Goal: Information Seeking & Learning: Learn about a topic

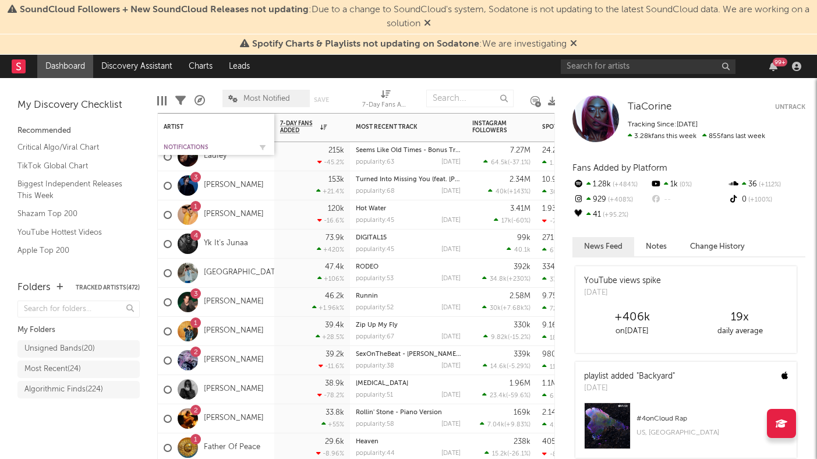
click at [186, 147] on div "Notifications" at bounding box center [207, 147] width 87 height 7
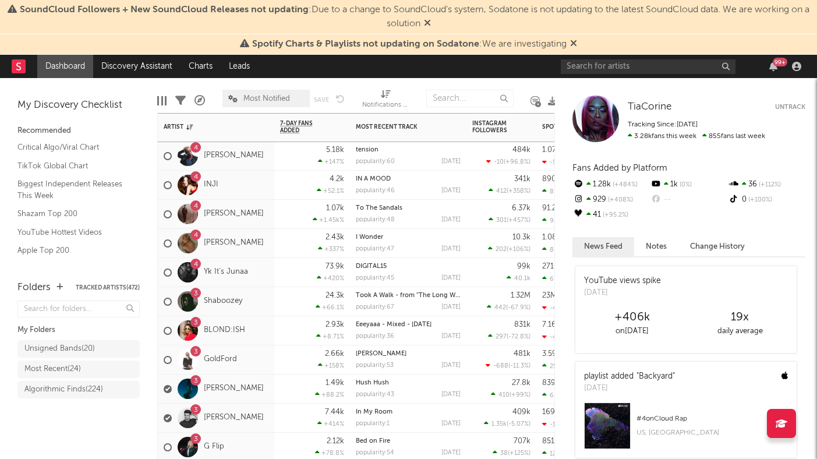
click at [264, 281] on div "4 Yk It’s Junaa" at bounding box center [216, 272] width 116 height 29
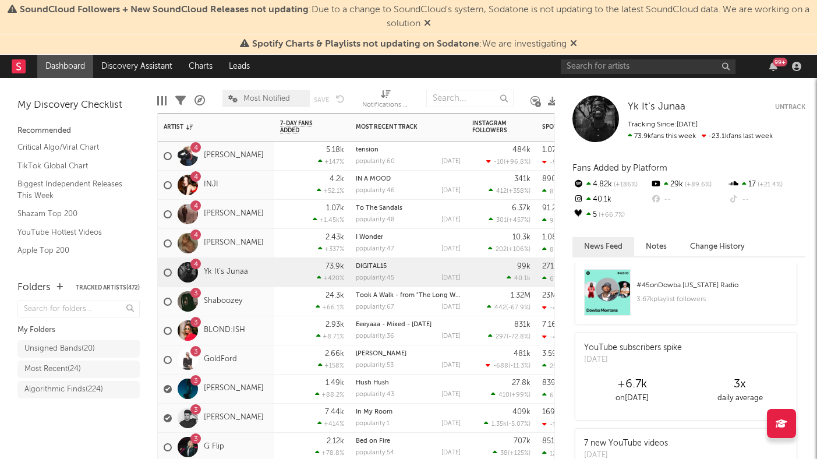
scroll to position [237, 0]
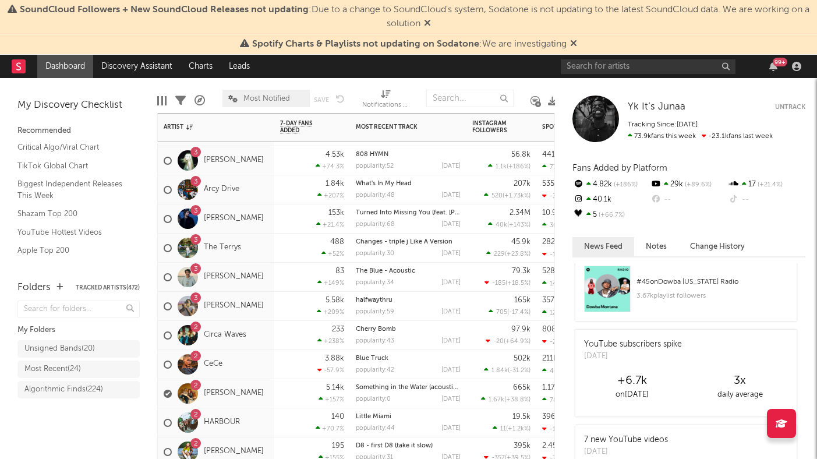
click at [267, 317] on div "3 Chelsea Jordan" at bounding box center [216, 306] width 116 height 29
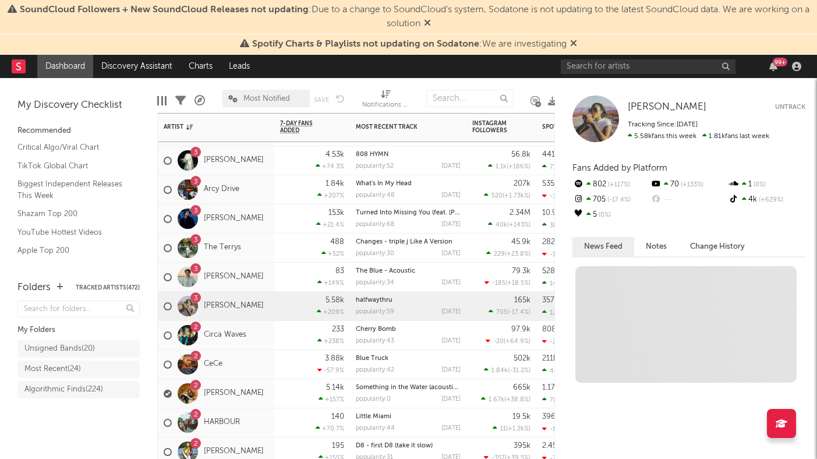
scroll to position [0, 0]
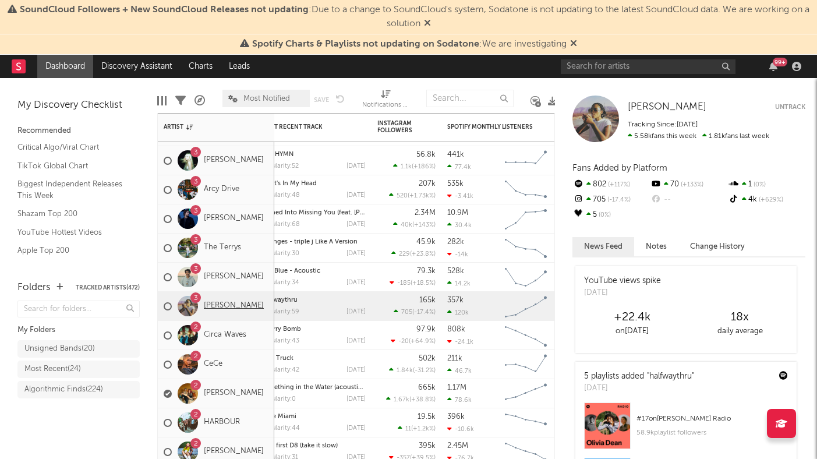
click at [251, 308] on link "Chelsea Jordan" at bounding box center [234, 306] width 60 height 10
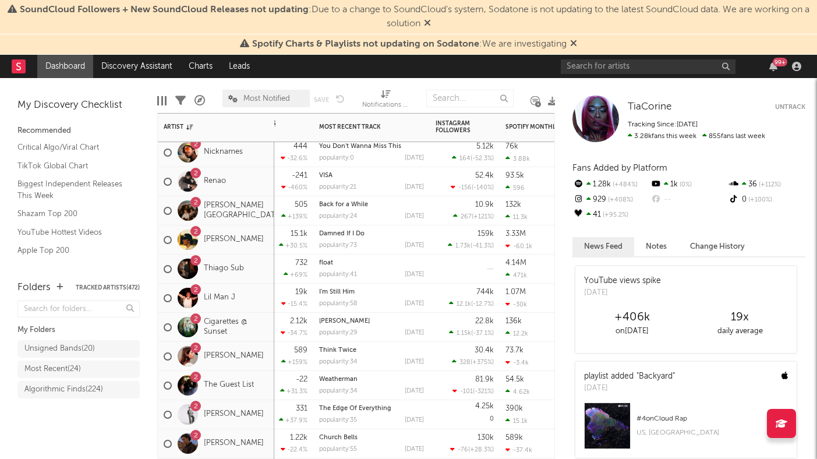
click at [263, 339] on div "2 Cigarettes @ Sunset" at bounding box center [216, 327] width 105 height 34
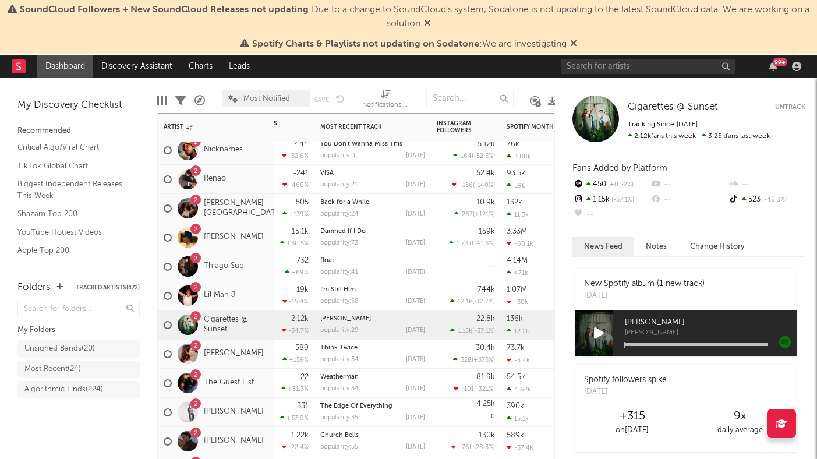
scroll to position [162, 0]
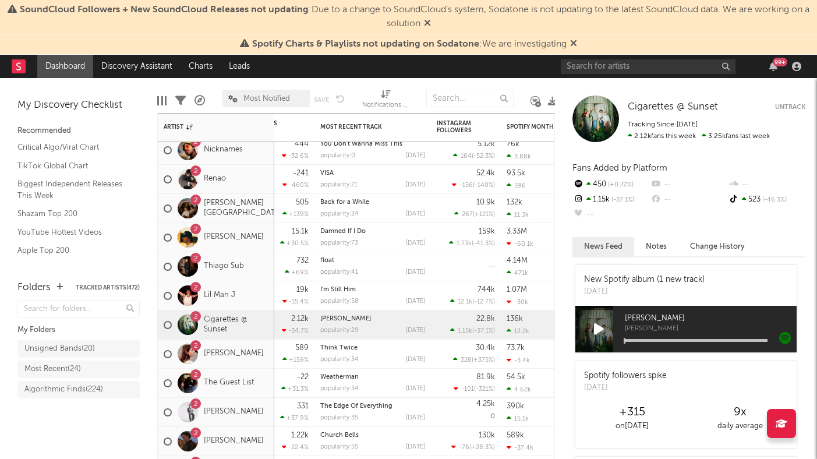
click at [597, 331] on icon at bounding box center [599, 329] width 10 height 13
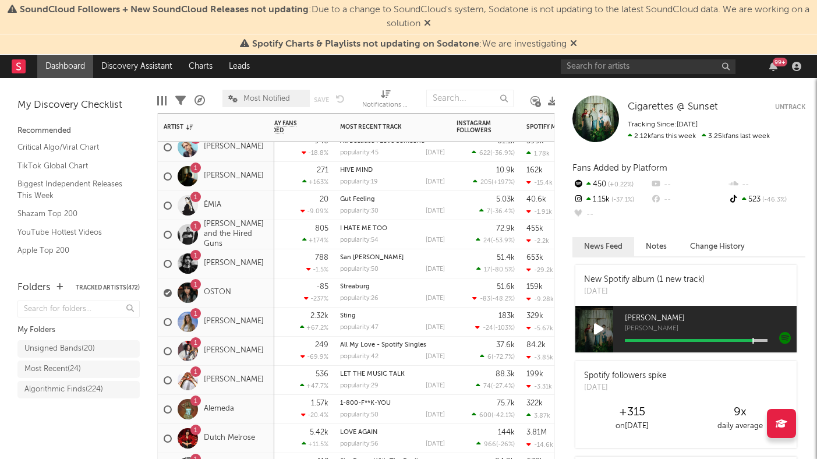
click at [265, 332] on div "1 Bellah Mae" at bounding box center [216, 321] width 116 height 29
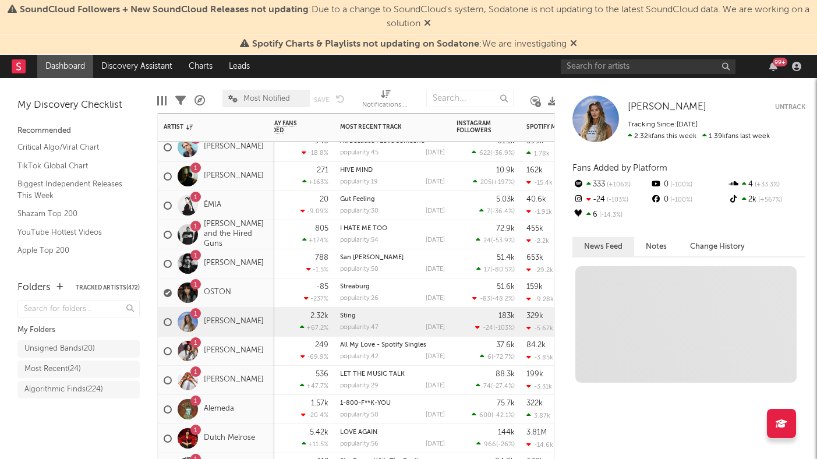
scroll to position [0, 0]
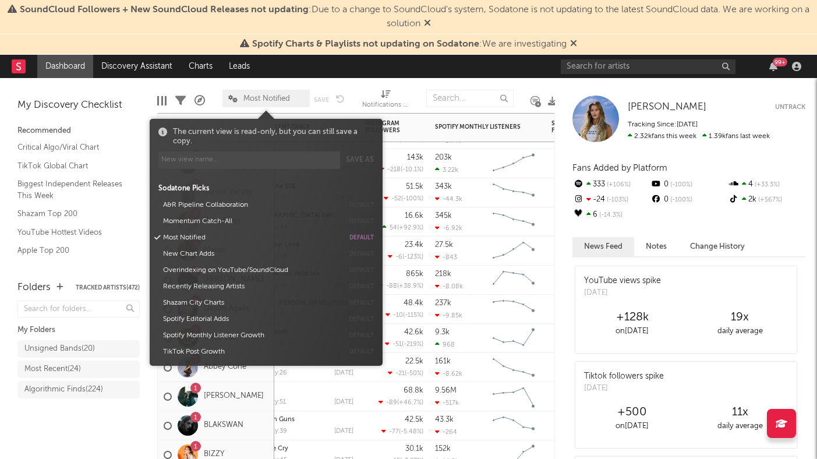
click at [265, 97] on span "Most Notified" at bounding box center [266, 99] width 47 height 8
click at [230, 218] on button "Momentum Catch-All" at bounding box center [251, 221] width 185 height 16
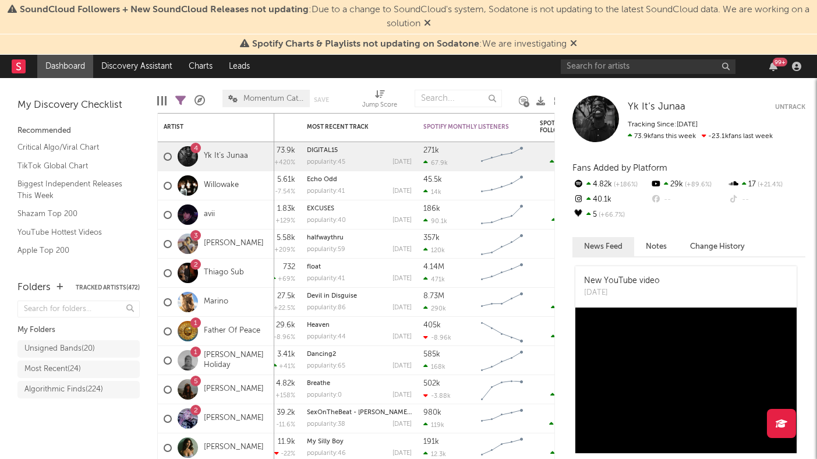
click at [115, 430] on div "My Folders Unsigned Bands ( 20 ) Most Recent ( 24 ) Algorithmic Finds ( 224 )" at bounding box center [78, 365] width 122 height 136
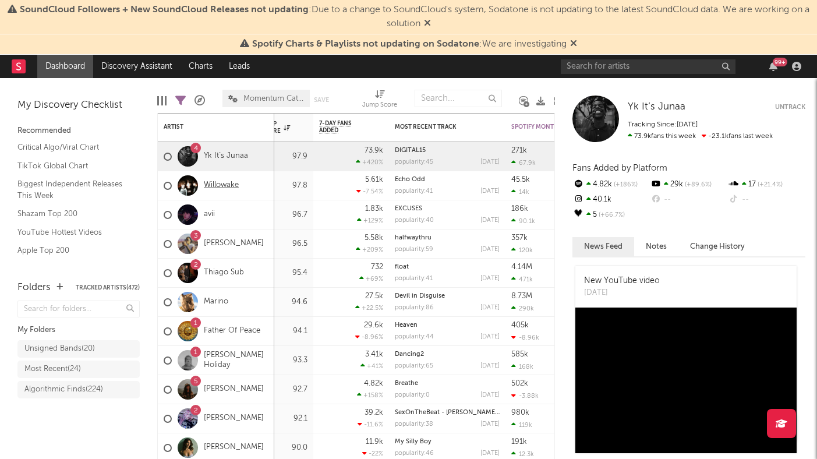
click at [230, 189] on link "Willowake" at bounding box center [221, 185] width 35 height 10
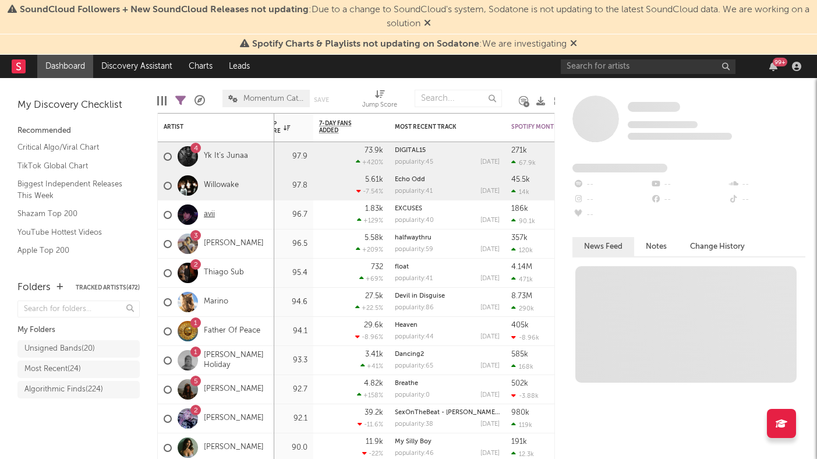
click at [211, 216] on link "avii" at bounding box center [209, 215] width 11 height 10
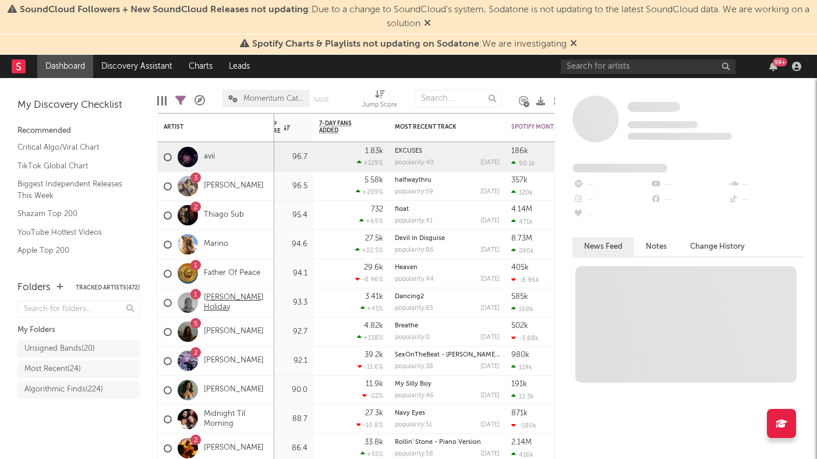
click at [234, 304] on link "Keli Holiday" at bounding box center [236, 303] width 65 height 20
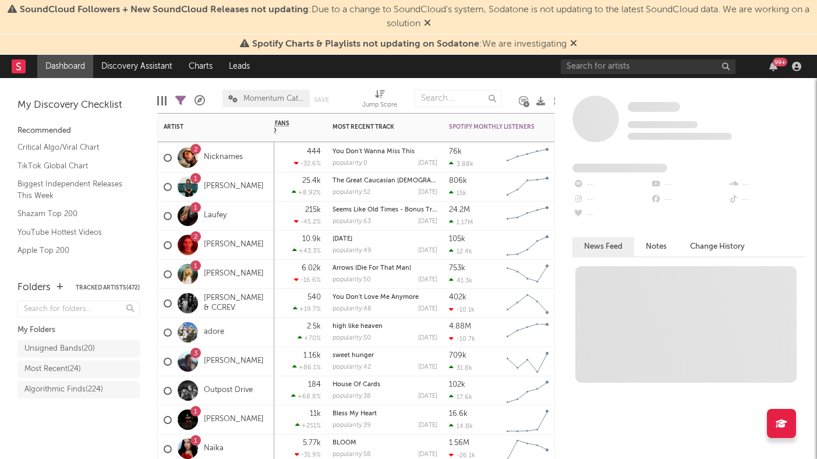
click at [262, 402] on div "Outpost Drive" at bounding box center [216, 390] width 116 height 29
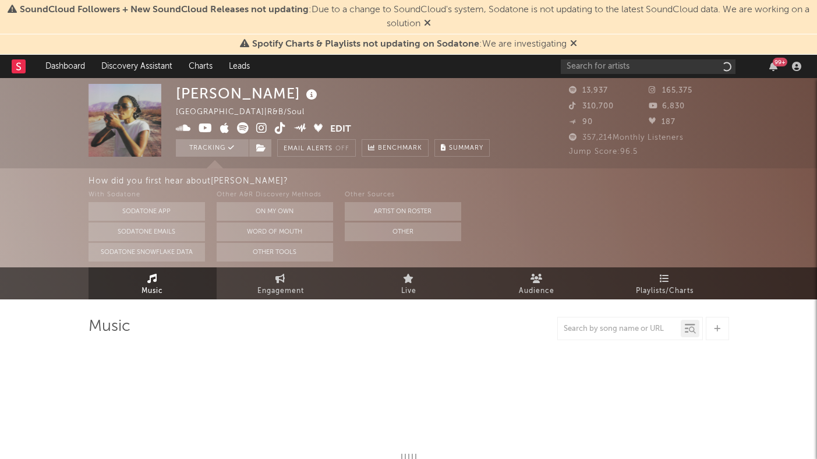
select select "6m"
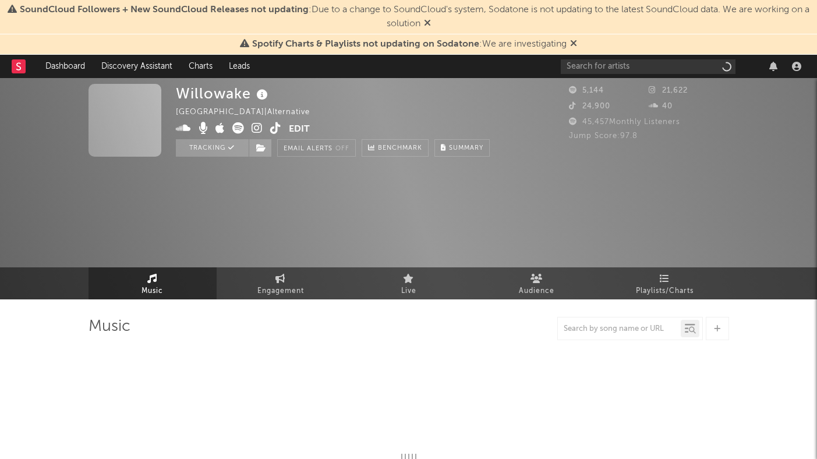
select select "1w"
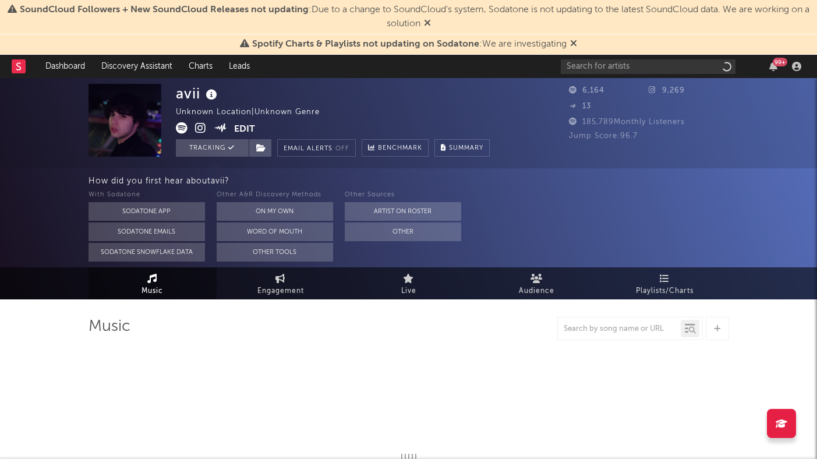
select select "1w"
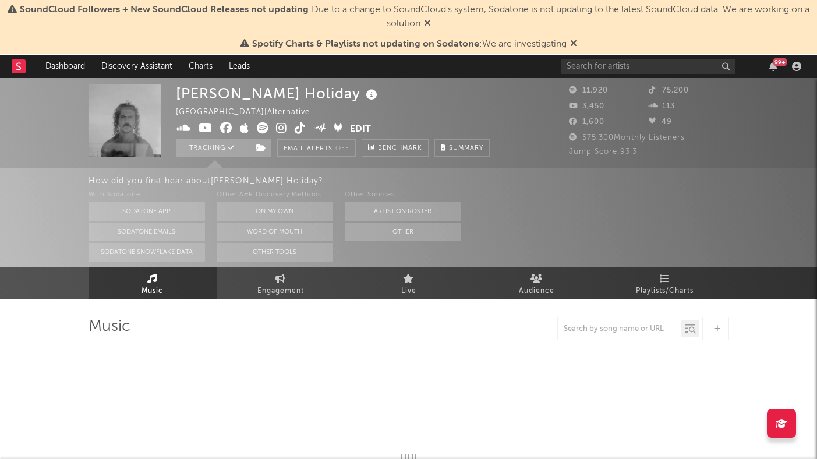
select select "6m"
